Goal: Obtain resource: Obtain resource

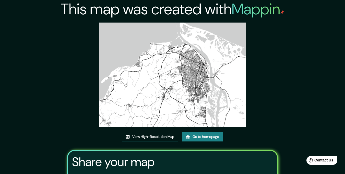
click at [194, 36] on img at bounding box center [172, 74] width 147 height 104
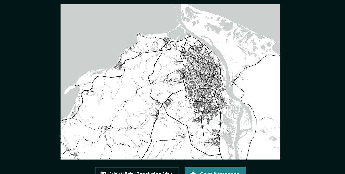
drag, startPoint x: 185, startPoint y: 56, endPoint x: 275, endPoint y: 89, distance: 95.6
click at [275, 89] on div "This map was created with Mappin View High-Resolution Map Go to homepage Share …" at bounding box center [173, 113] width 224 height 226
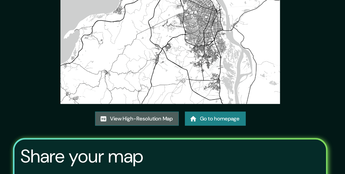
click at [163, 135] on link "View High-Resolution Map" at bounding box center [150, 136] width 56 height 9
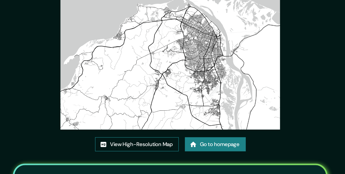
click at [151, 137] on link "View High-Resolution Map" at bounding box center [150, 136] width 56 height 9
